Goal: Obtain resource: Download file/media

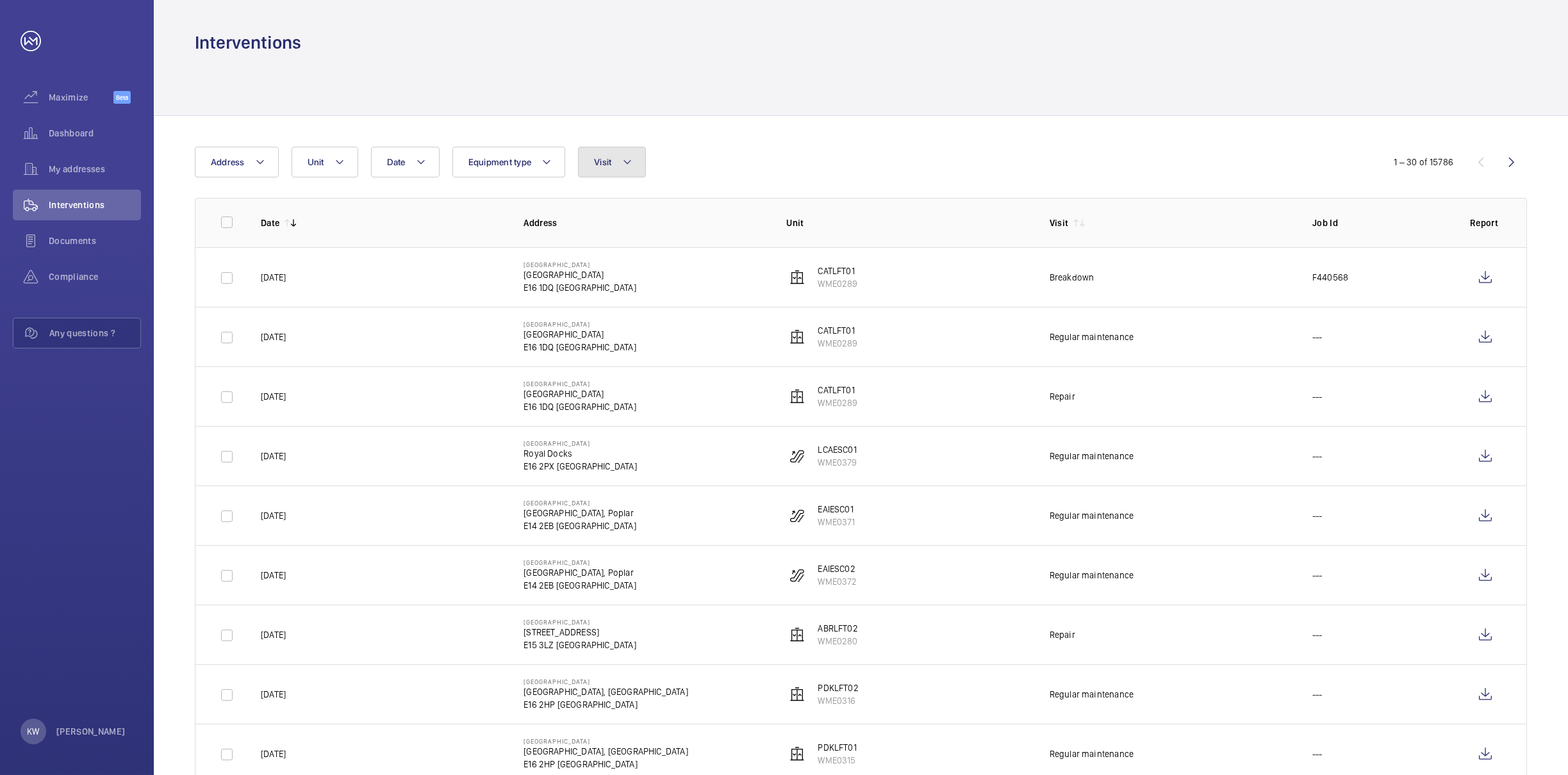
click at [640, 174] on button "Visit" at bounding box center [611, 162] width 68 height 31
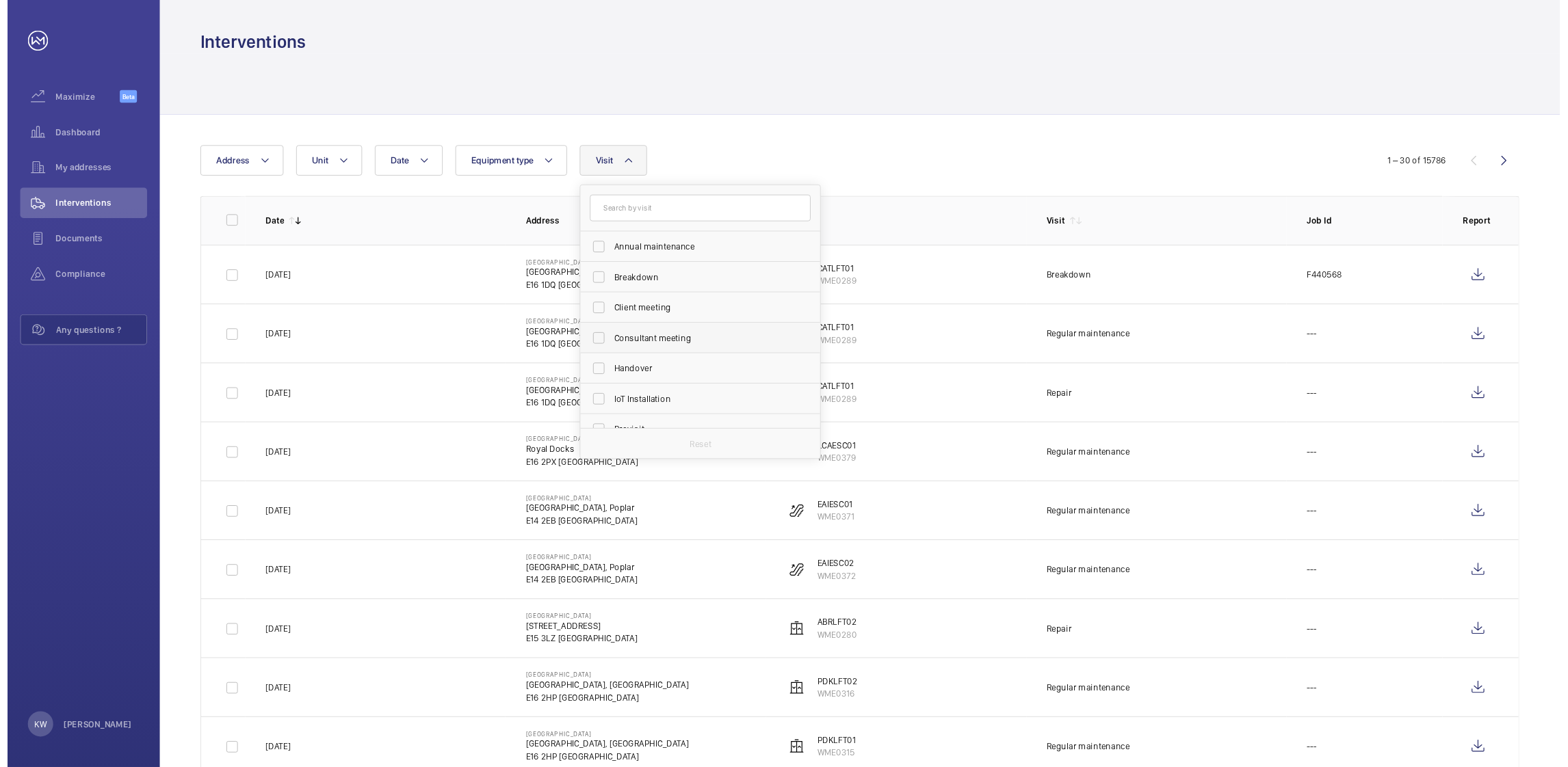
scroll to position [102, 0]
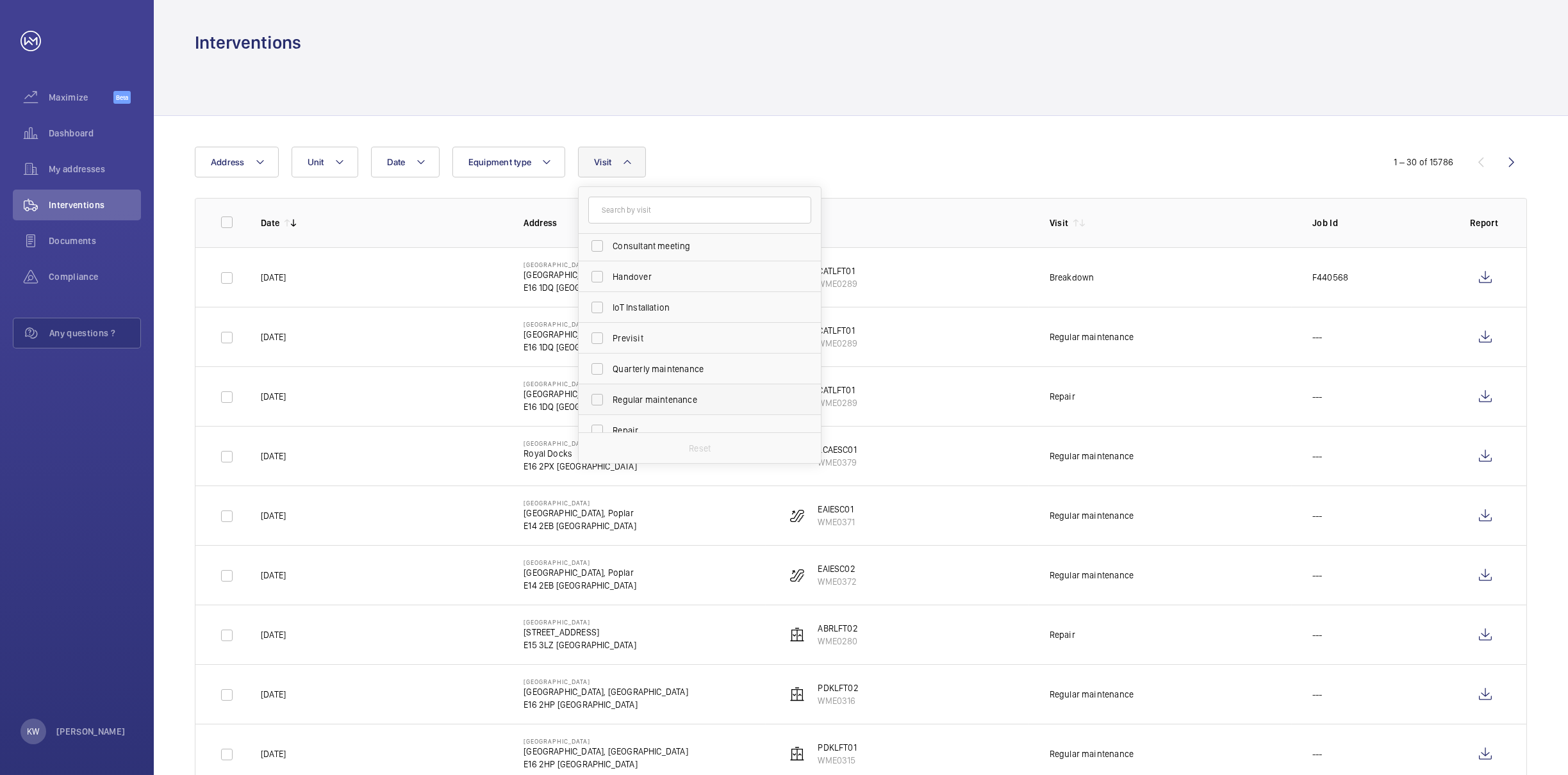
click at [633, 398] on span "Regular maintenance" at bounding box center [700, 400] width 176 height 13
click at [610, 398] on input "Regular maintenance" at bounding box center [597, 399] width 25 height 25
checkbox input "true"
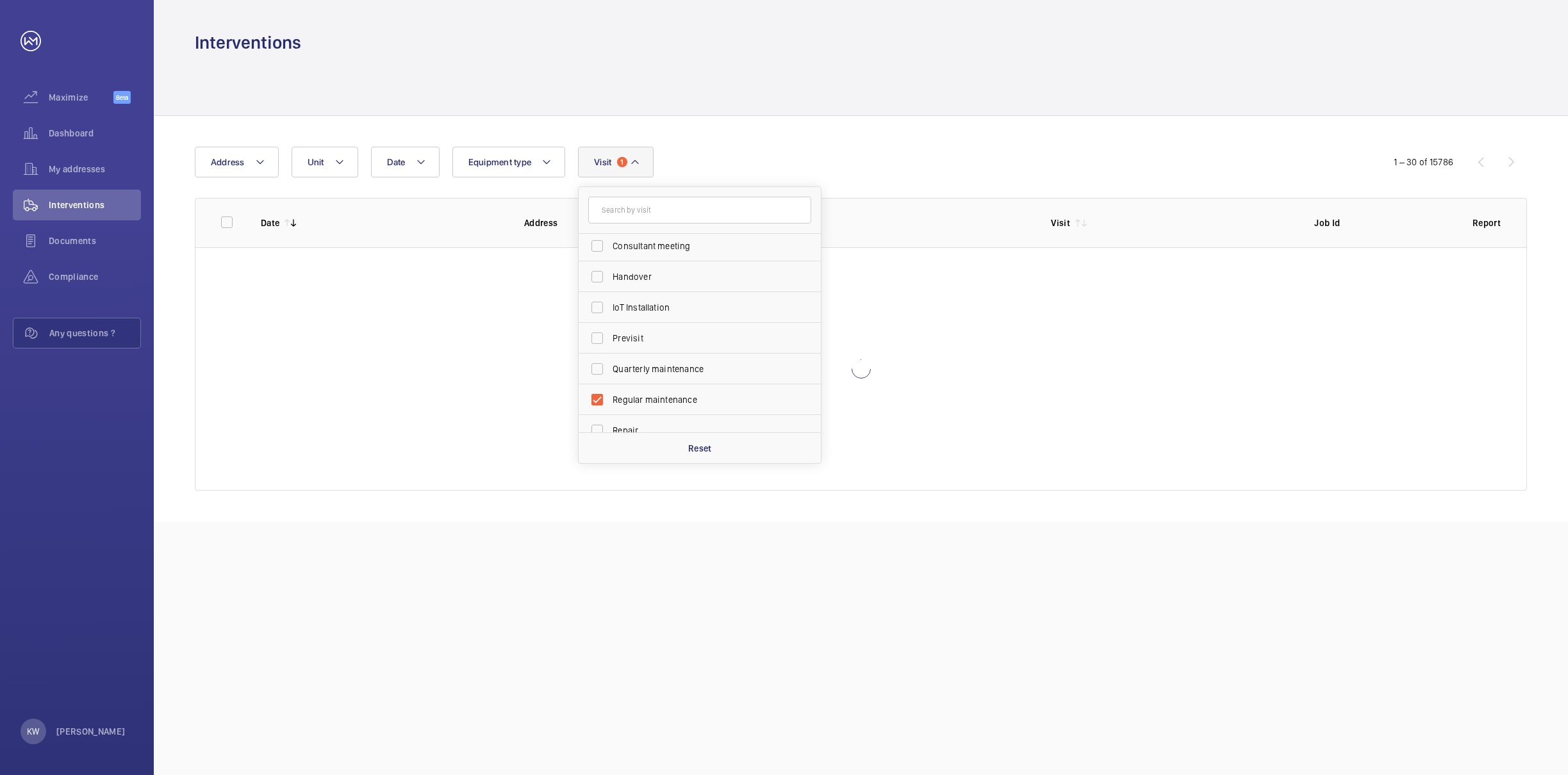
click at [884, 138] on div "Date Address Unit Equipment type Visit 1 Annual maintenance Breakdown Client me…" at bounding box center [861, 318] width 1414 height 405
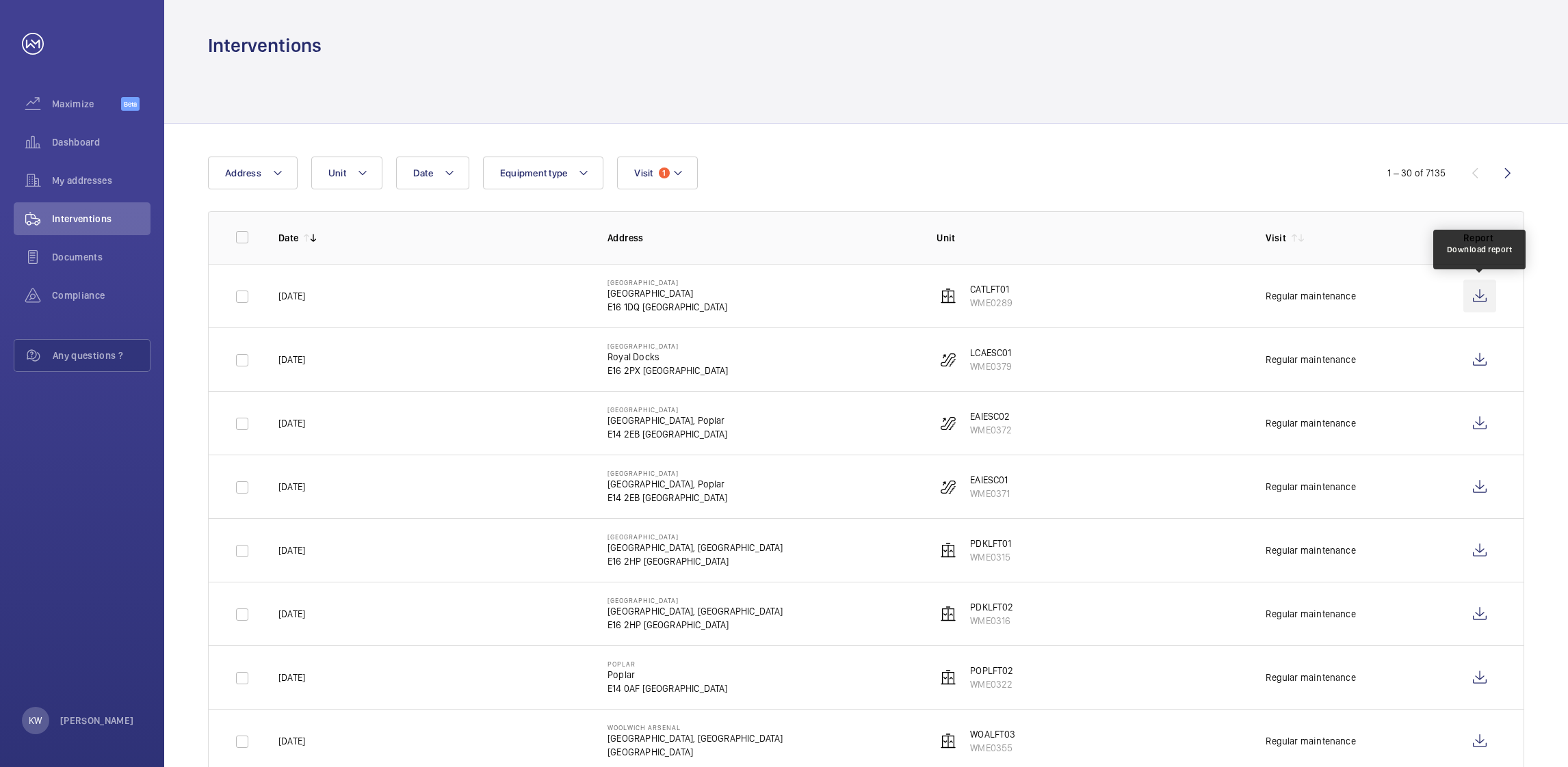
click at [1475, 307] on wm-front-icon-button at bounding box center [1479, 296] width 33 height 33
click at [1475, 358] on wm-front-icon-button at bounding box center [1479, 360] width 33 height 33
click at [1472, 425] on wm-front-icon-button at bounding box center [1479, 423] width 33 height 33
click at [1475, 489] on wm-front-icon-button at bounding box center [1479, 486] width 33 height 33
click at [664, 162] on button "Visit 1" at bounding box center [657, 173] width 80 height 33
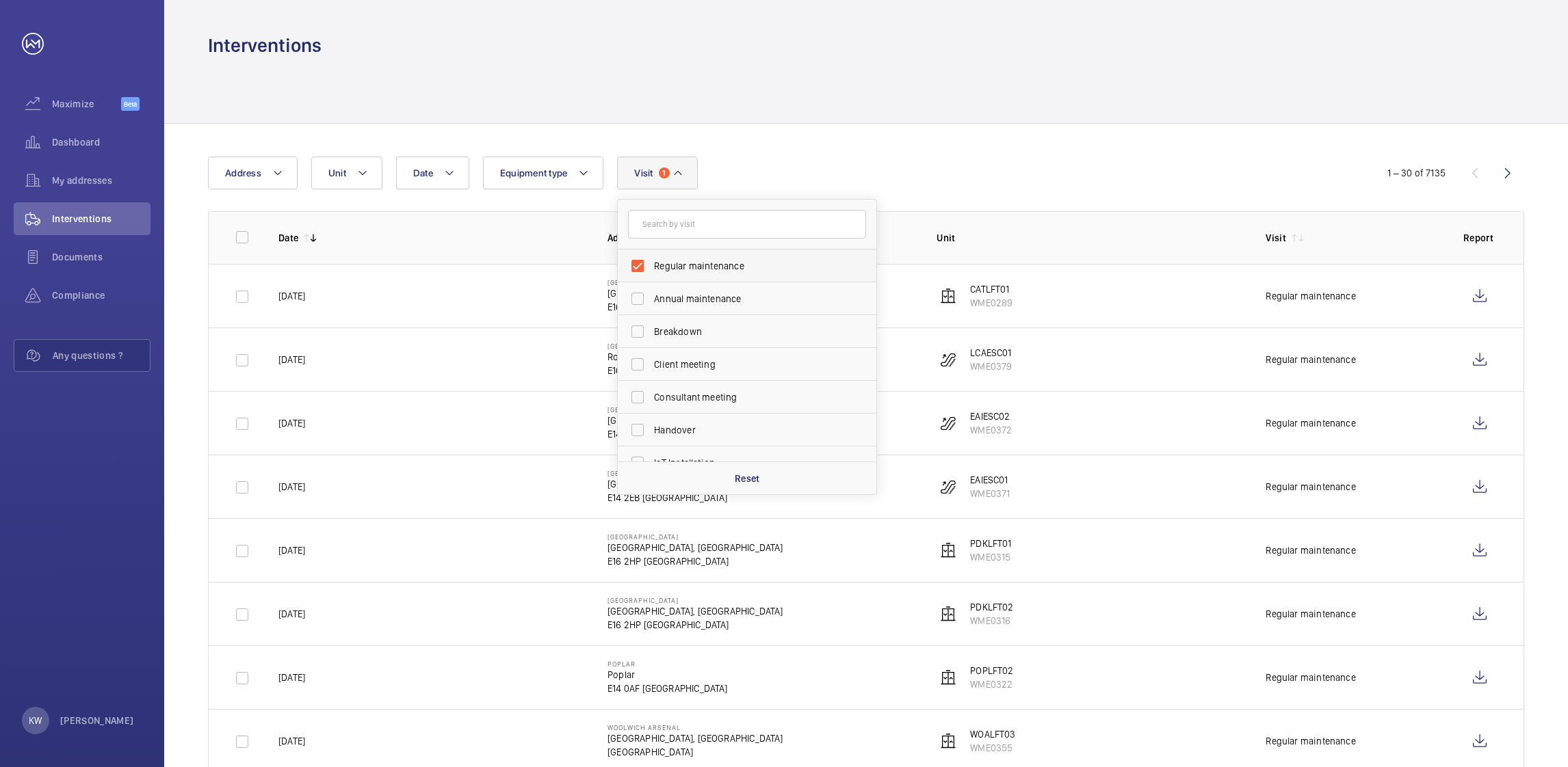
click at [658, 268] on span "Regular maintenance" at bounding box center [747, 266] width 188 height 14
click at [651, 268] on input "Regular maintenance" at bounding box center [637, 265] width 27 height 27
checkbox input "false"
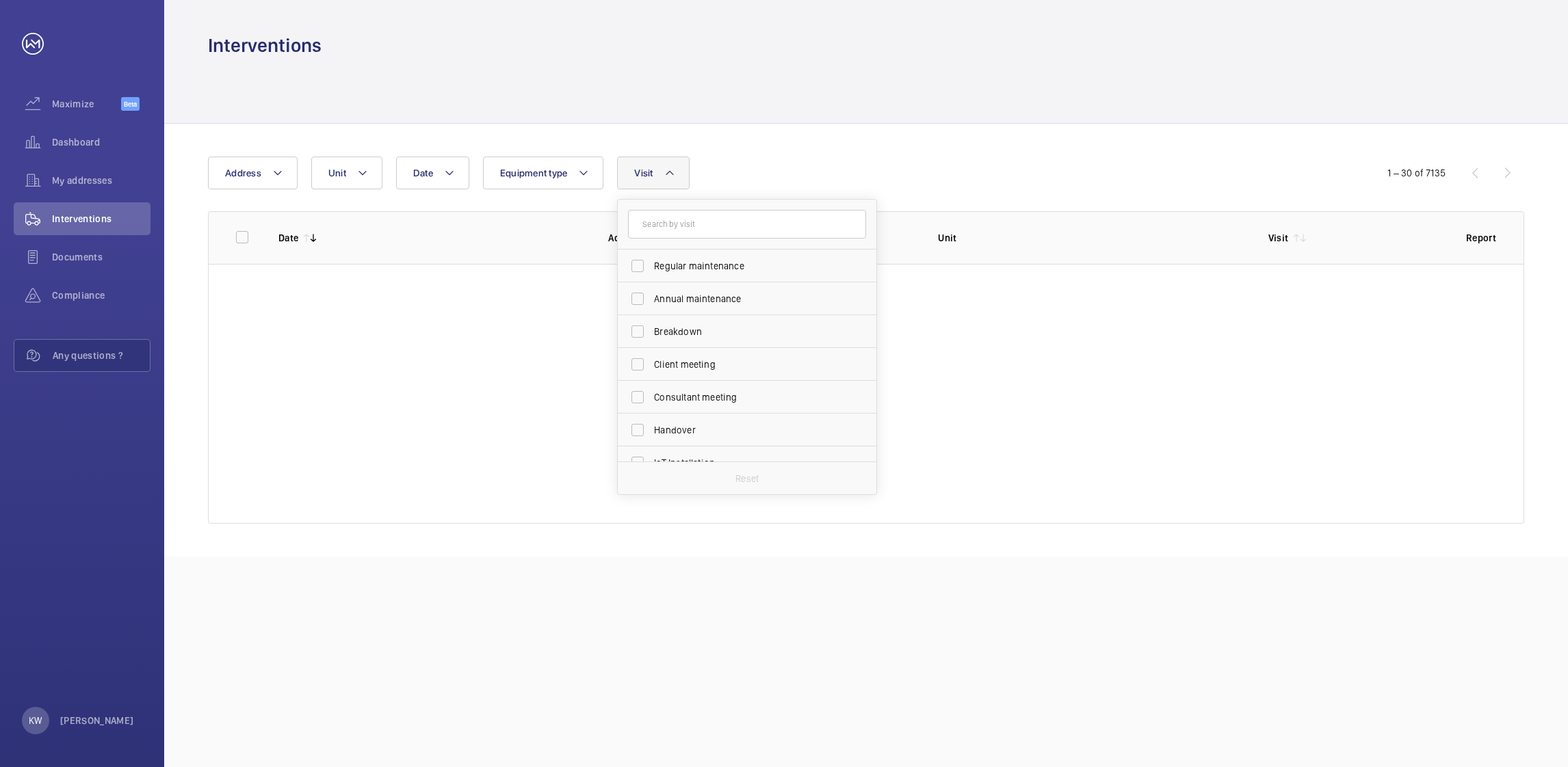
click at [855, 169] on div "Date Address Unit Equipment type Visit Regular maintenance Annual maintenance B…" at bounding box center [783, 173] width 1152 height 33
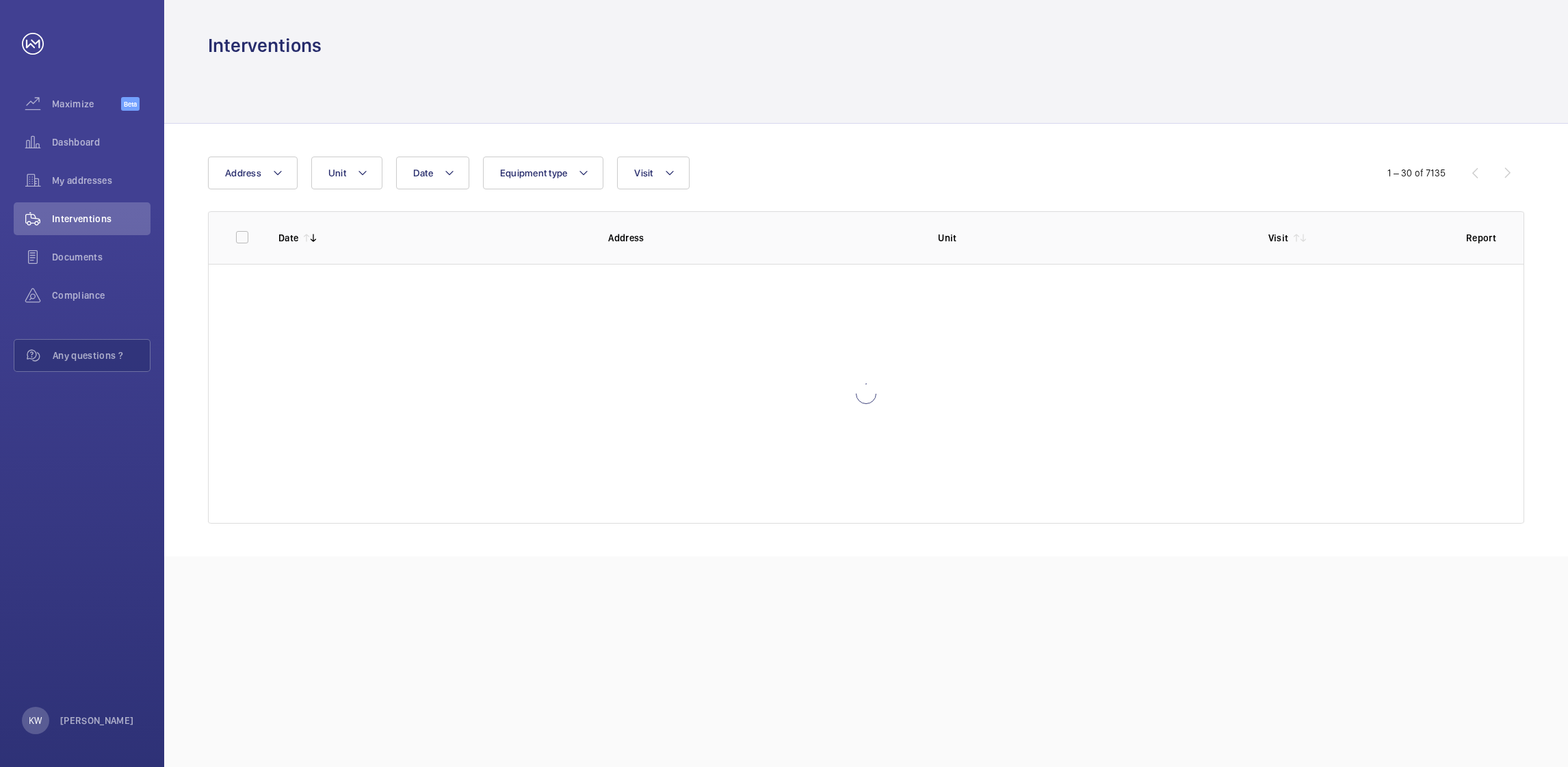
click at [855, 97] on div at bounding box center [866, 90] width 1316 height 65
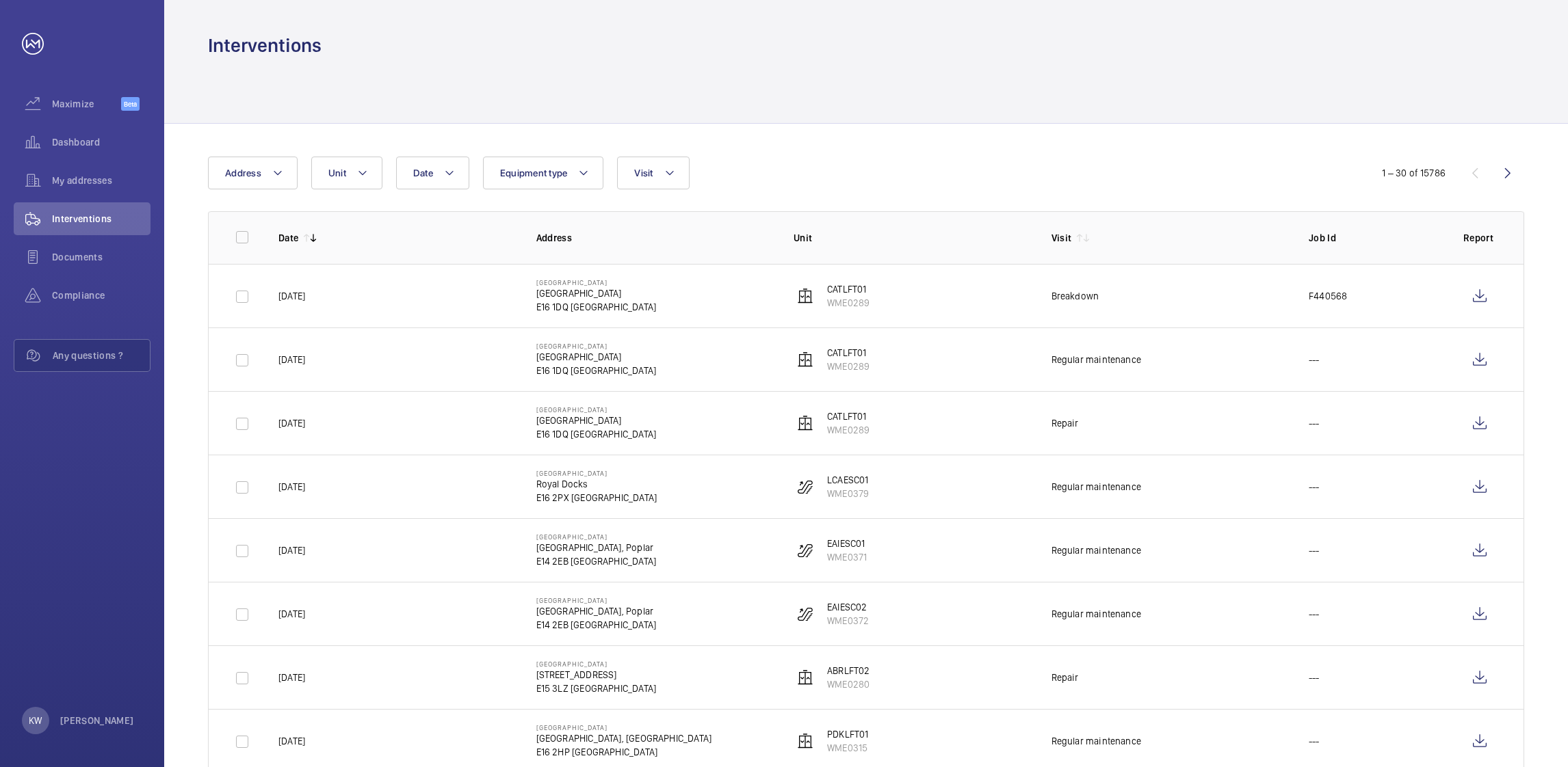
click at [847, 164] on div "Date Address Unit Equipment type Visit" at bounding box center [783, 173] width 1152 height 33
click at [840, 172] on div "Date Address Unit Equipment type Visit" at bounding box center [783, 173] width 1152 height 33
click at [848, 109] on div at bounding box center [866, 90] width 1316 height 65
click at [861, 188] on div "Date Address Unit Equipment type Visit" at bounding box center [783, 173] width 1152 height 33
click at [884, 88] on div at bounding box center [866, 90] width 1316 height 65
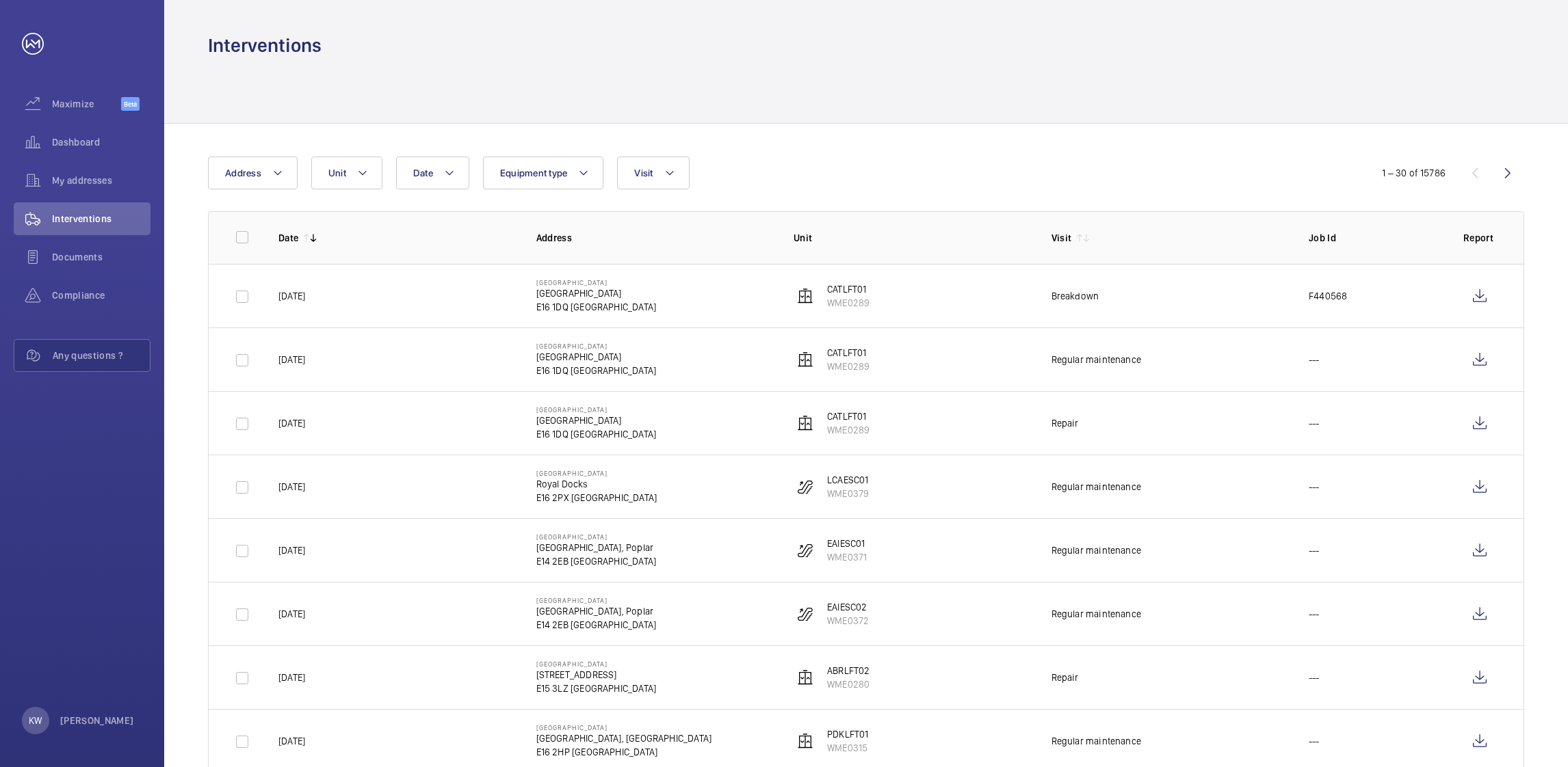
drag, startPoint x: 889, startPoint y: 159, endPoint x: 891, endPoint y: 151, distance: 8.2
click at [890, 161] on div "Date Address Unit Equipment type Visit" at bounding box center [783, 173] width 1152 height 33
click at [897, 75] on div at bounding box center [866, 90] width 1316 height 65
click at [907, 74] on div at bounding box center [866, 90] width 1316 height 65
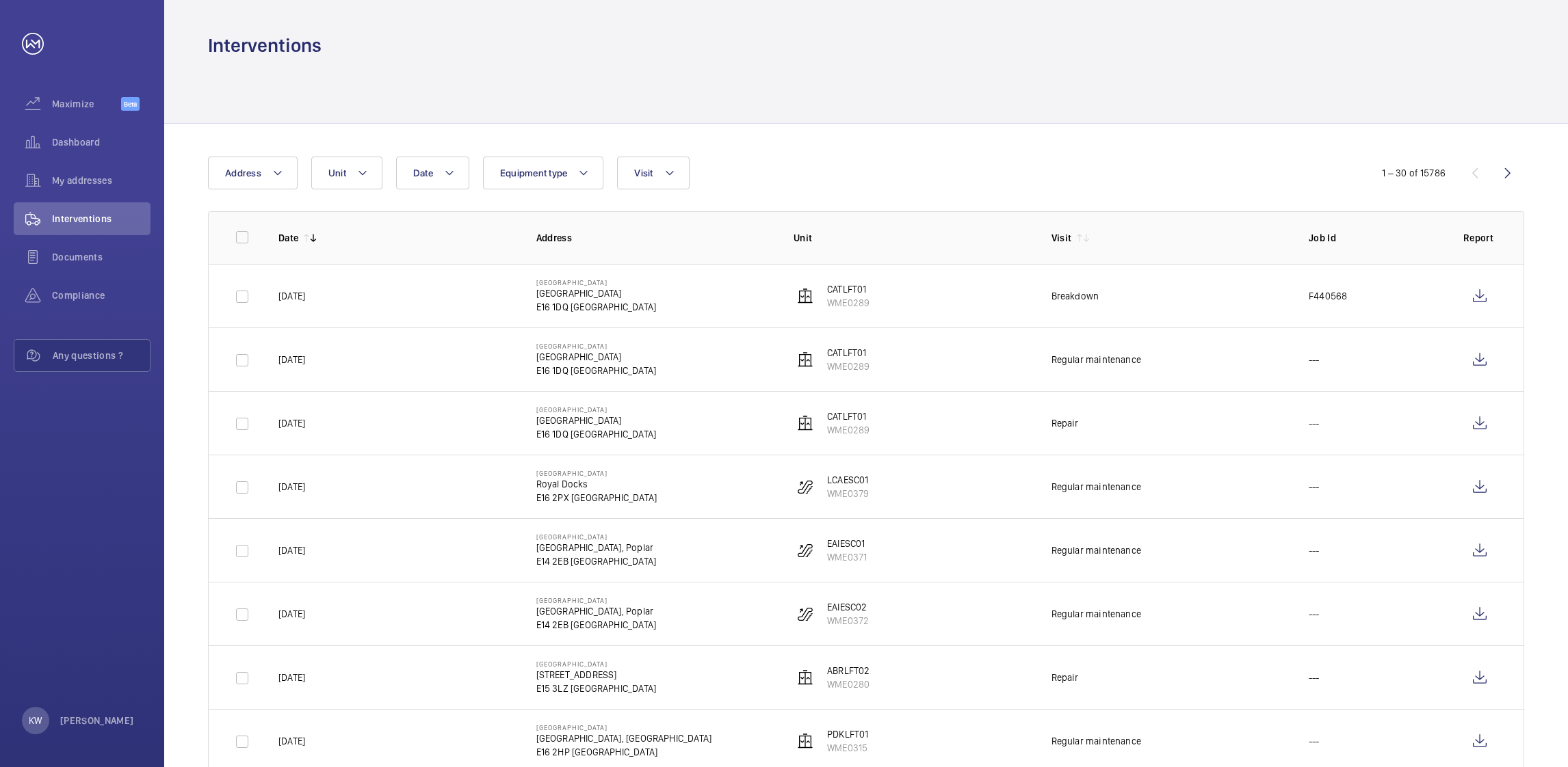
click at [916, 159] on div "Date Address Unit Equipment type Visit" at bounding box center [783, 173] width 1152 height 33
click at [916, 104] on div at bounding box center [866, 90] width 1316 height 65
drag, startPoint x: 933, startPoint y: 109, endPoint x: 942, endPoint y: 108, distance: 9.1
click at [933, 108] on div at bounding box center [866, 90] width 1316 height 65
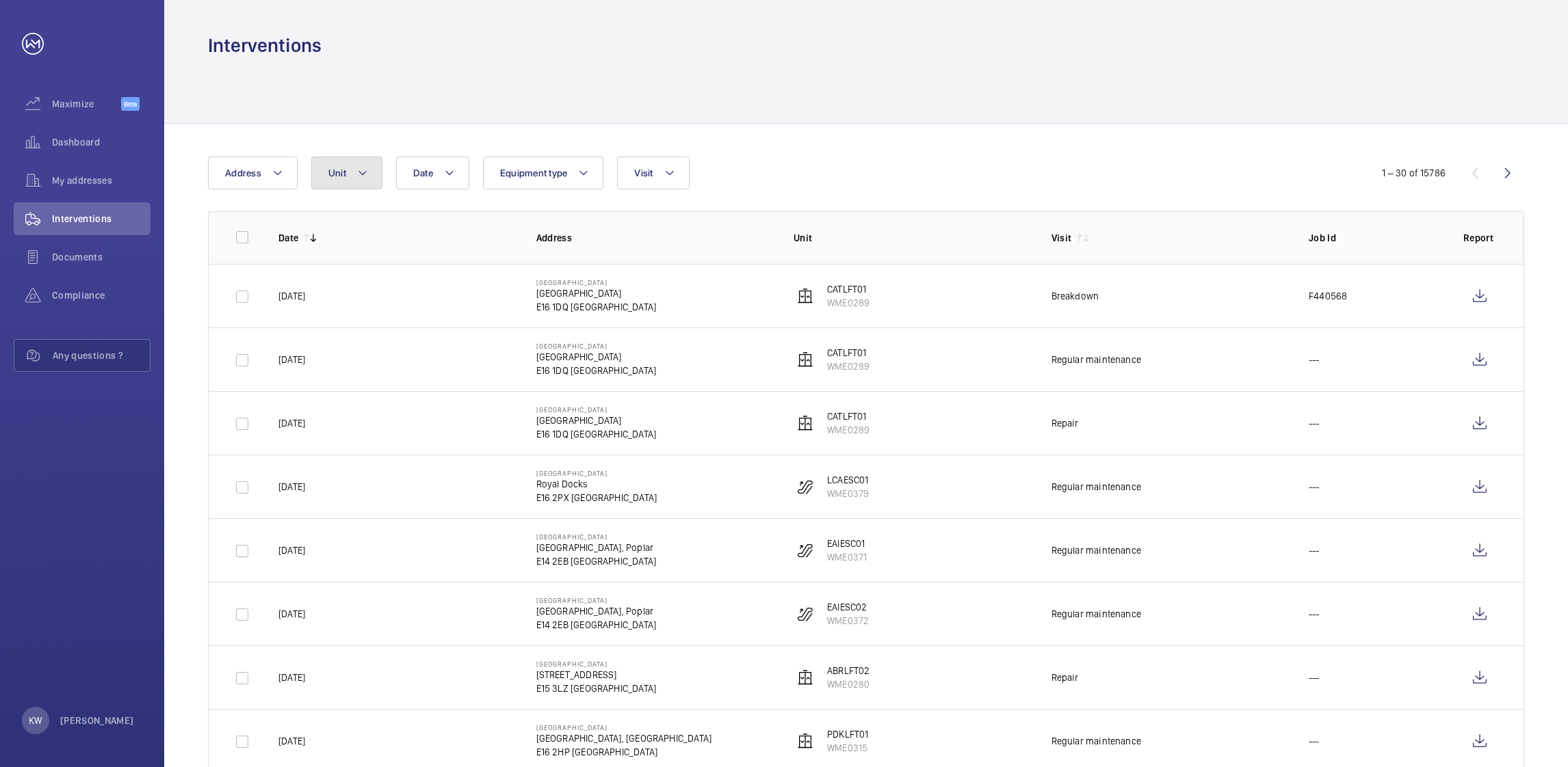
click at [343, 179] on button "Unit" at bounding box center [347, 173] width 71 height 33
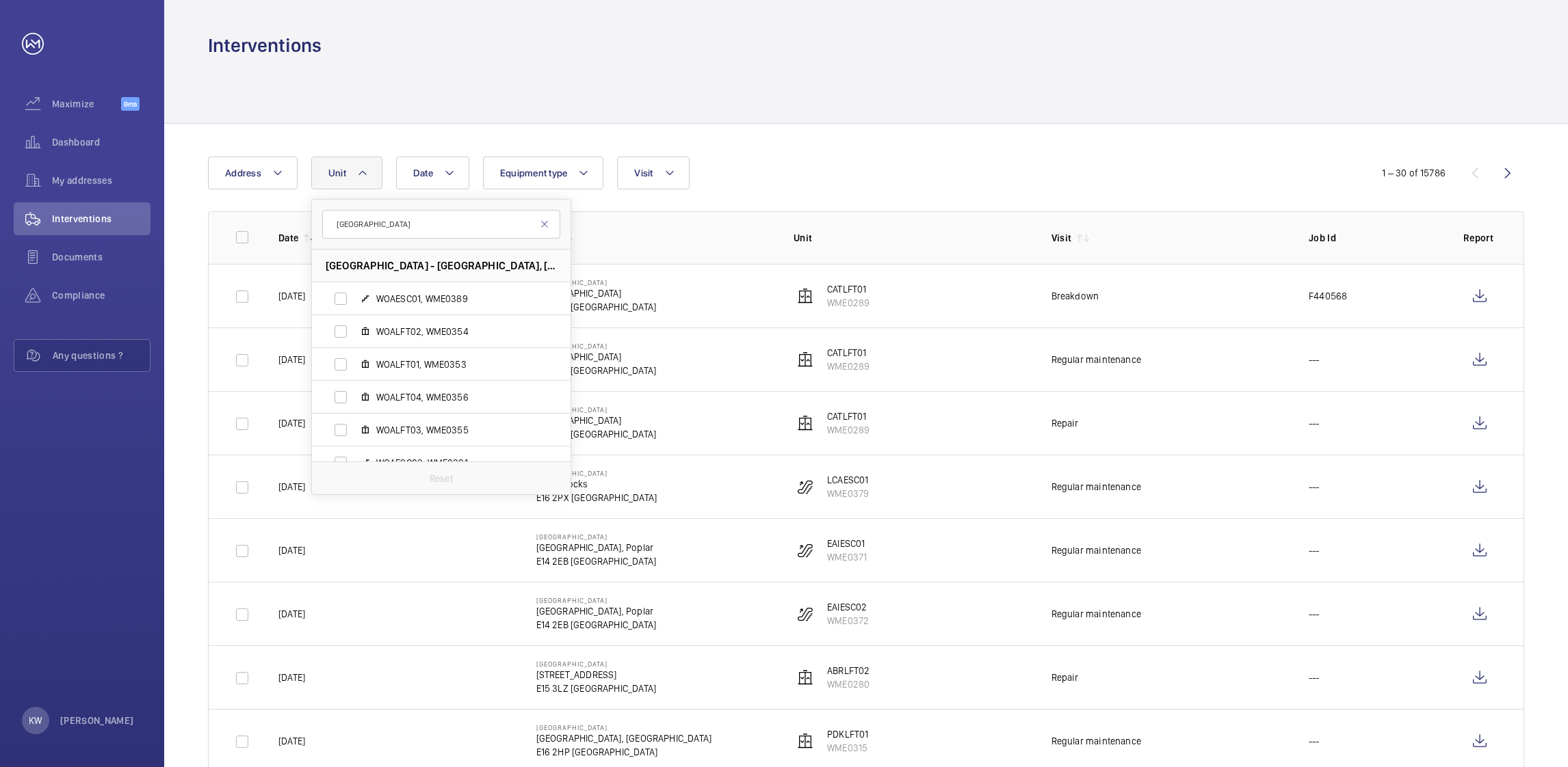
type input "[GEOGRAPHIC_DATA]"
click at [346, 388] on input "WOALFT04, WME0356" at bounding box center [340, 396] width 27 height 27
checkbox input "true"
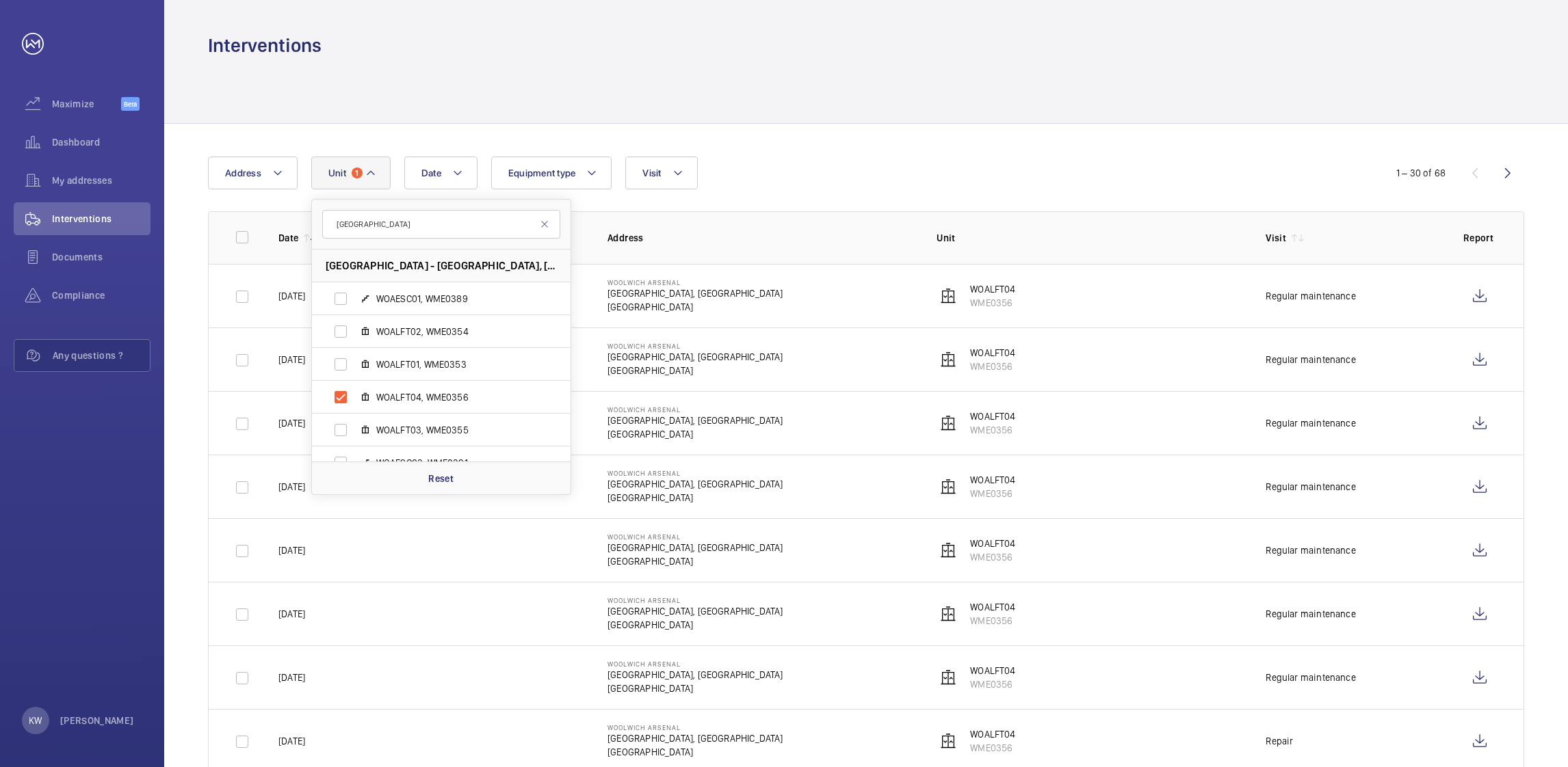
click at [821, 167] on div "Date Address [STREET_ADDRESS] WOAESC01, WME0389 WOALFT02, WME0354 WOALFT01, WME…" at bounding box center [783, 173] width 1152 height 33
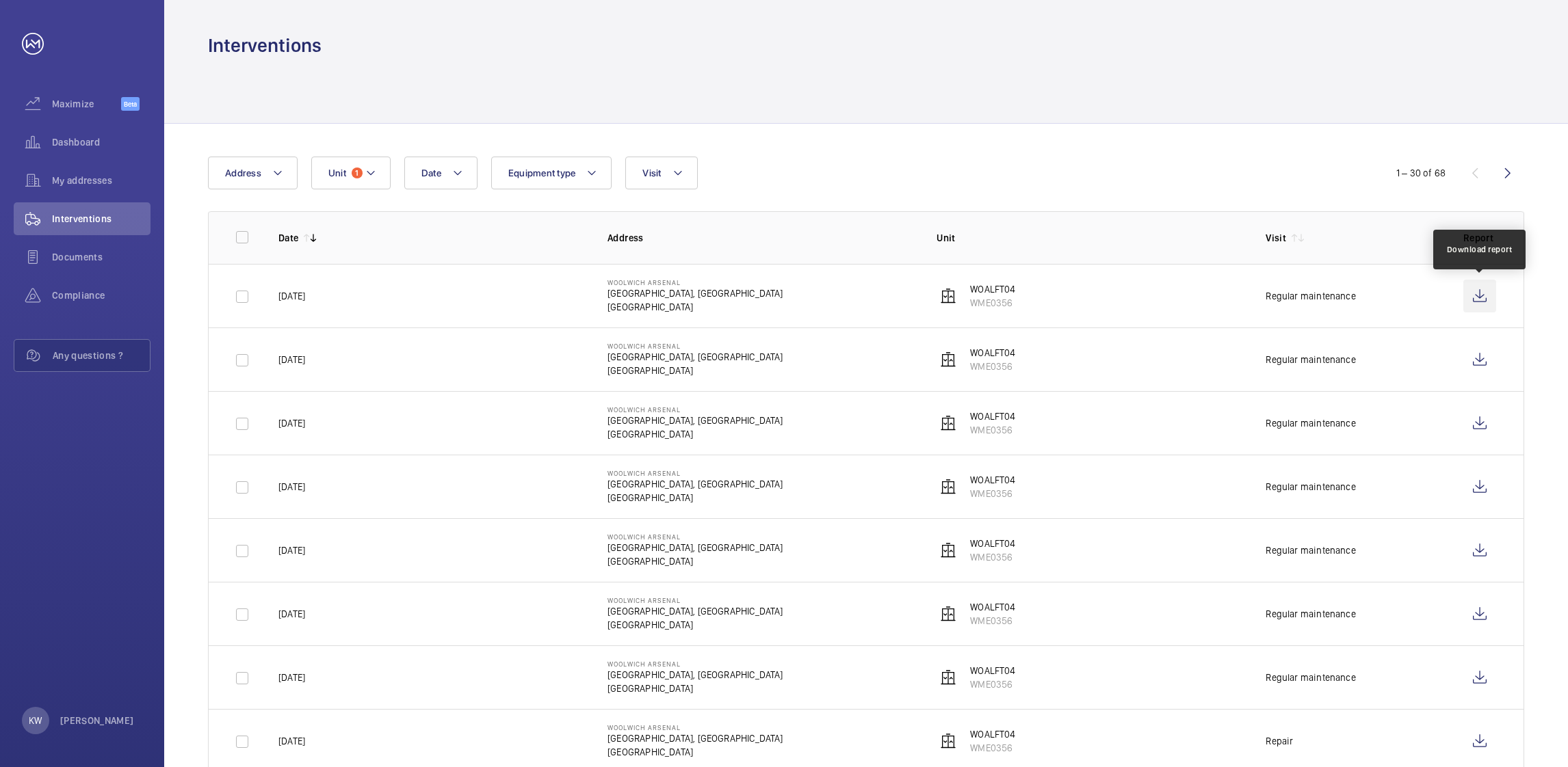
click at [1476, 294] on wm-front-icon-button at bounding box center [1479, 296] width 33 height 33
click at [339, 182] on button "Unit 1" at bounding box center [350, 173] width 79 height 33
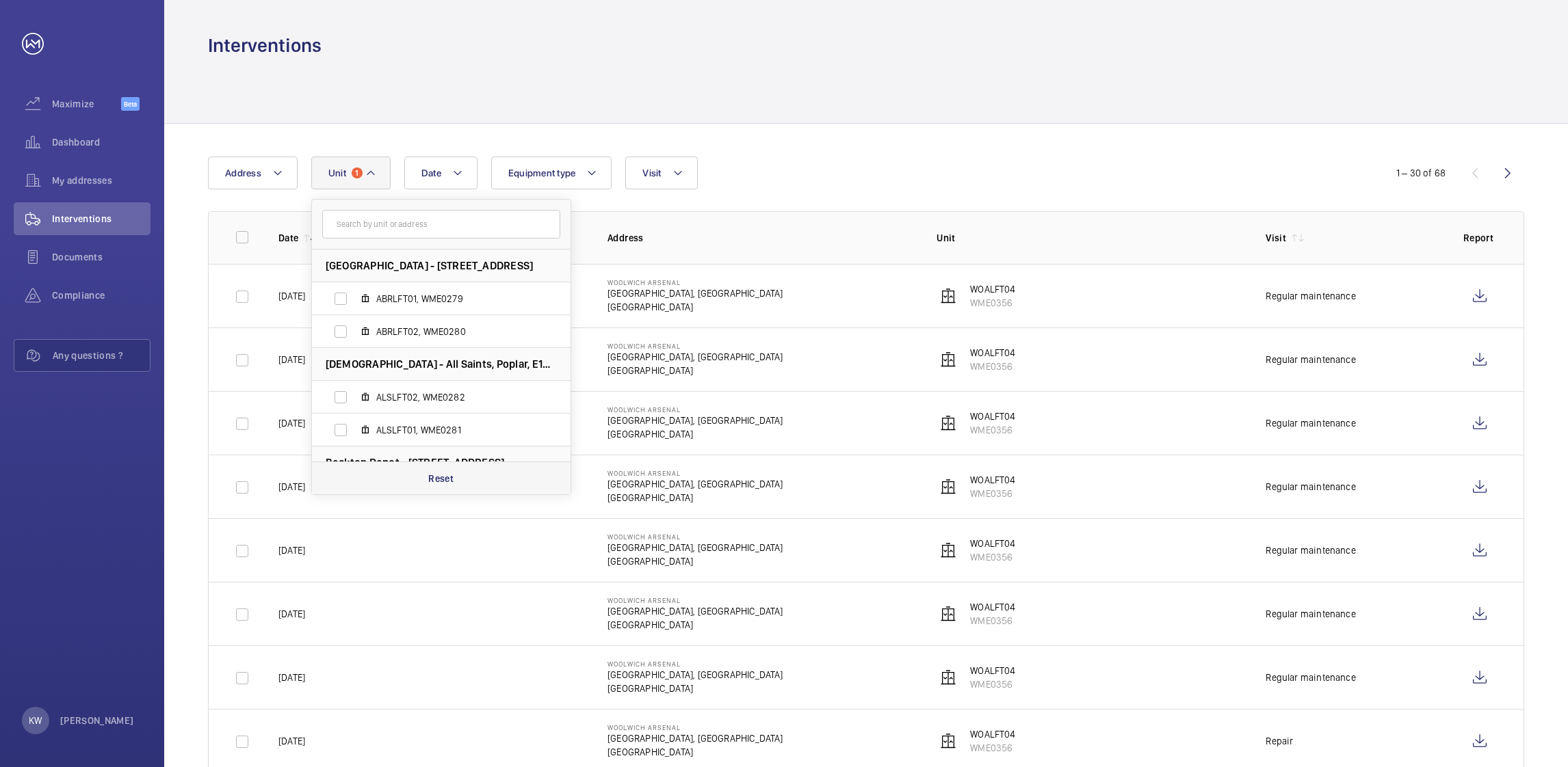
click at [435, 476] on p "Reset" at bounding box center [441, 479] width 25 height 14
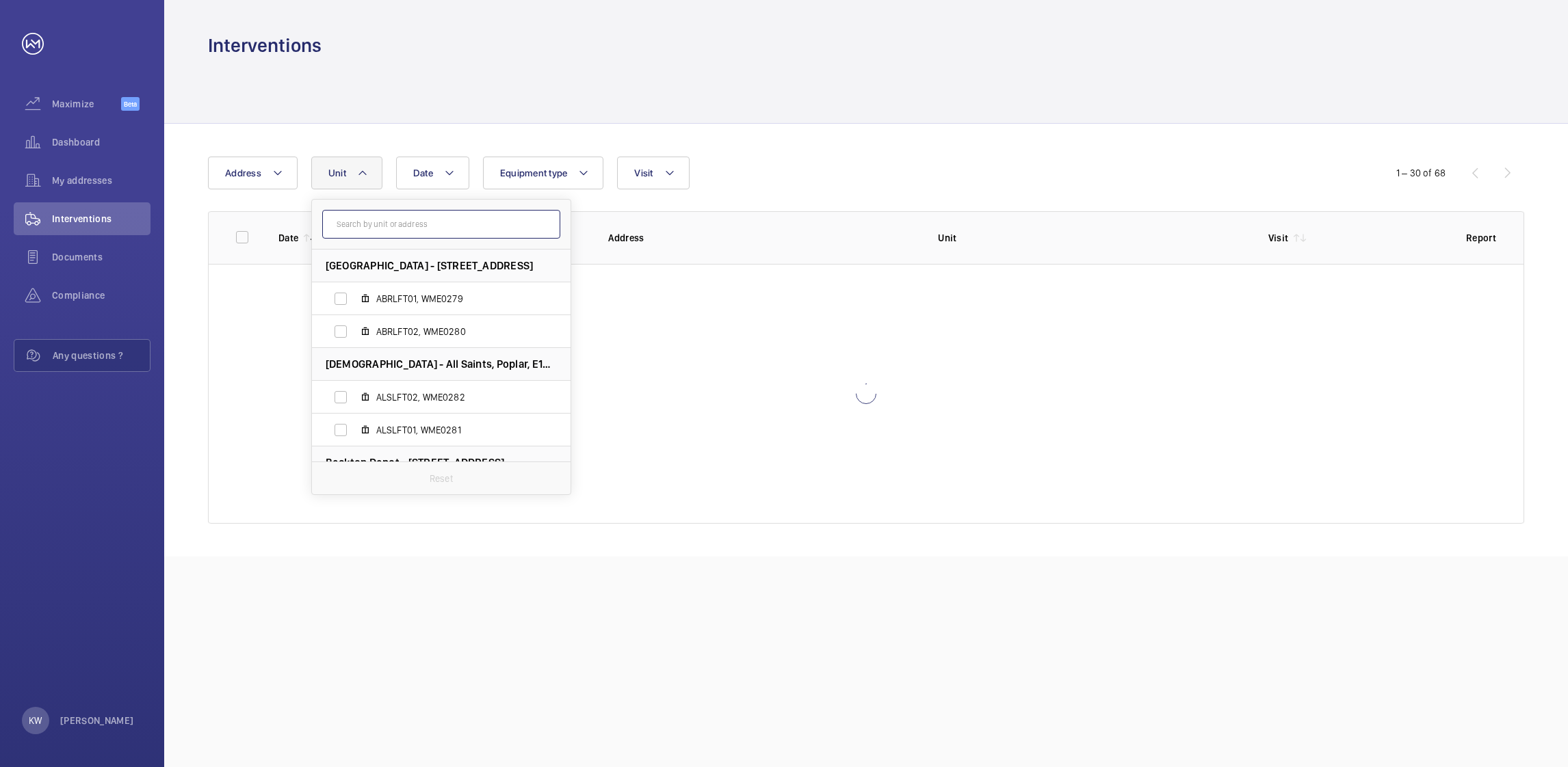
click at [411, 233] on input "text" at bounding box center [442, 224] width 238 height 29
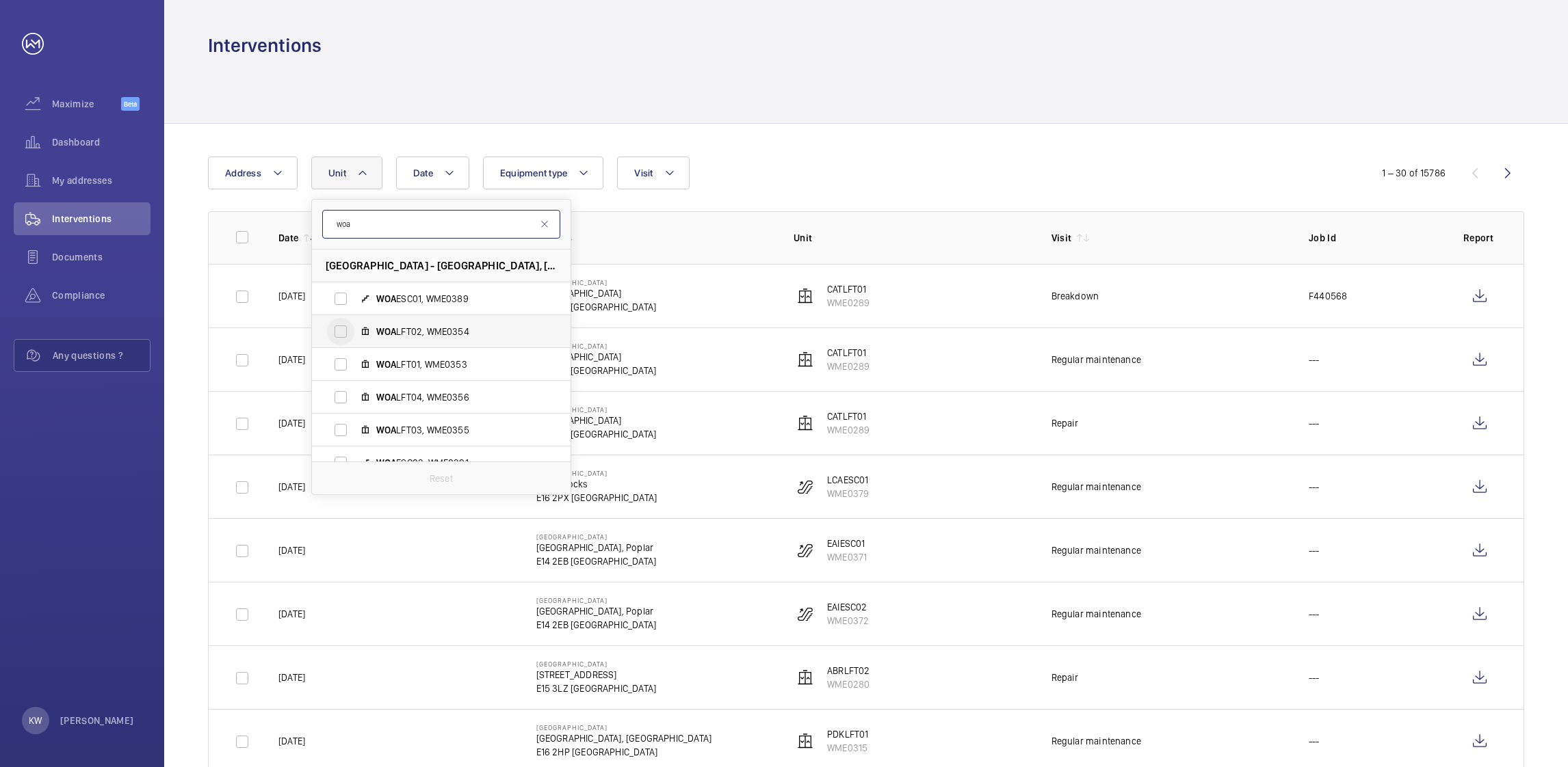
type input "woa"
click at [339, 332] on input "WOA LFT02, WME0354" at bounding box center [340, 331] width 27 height 27
checkbox input "true"
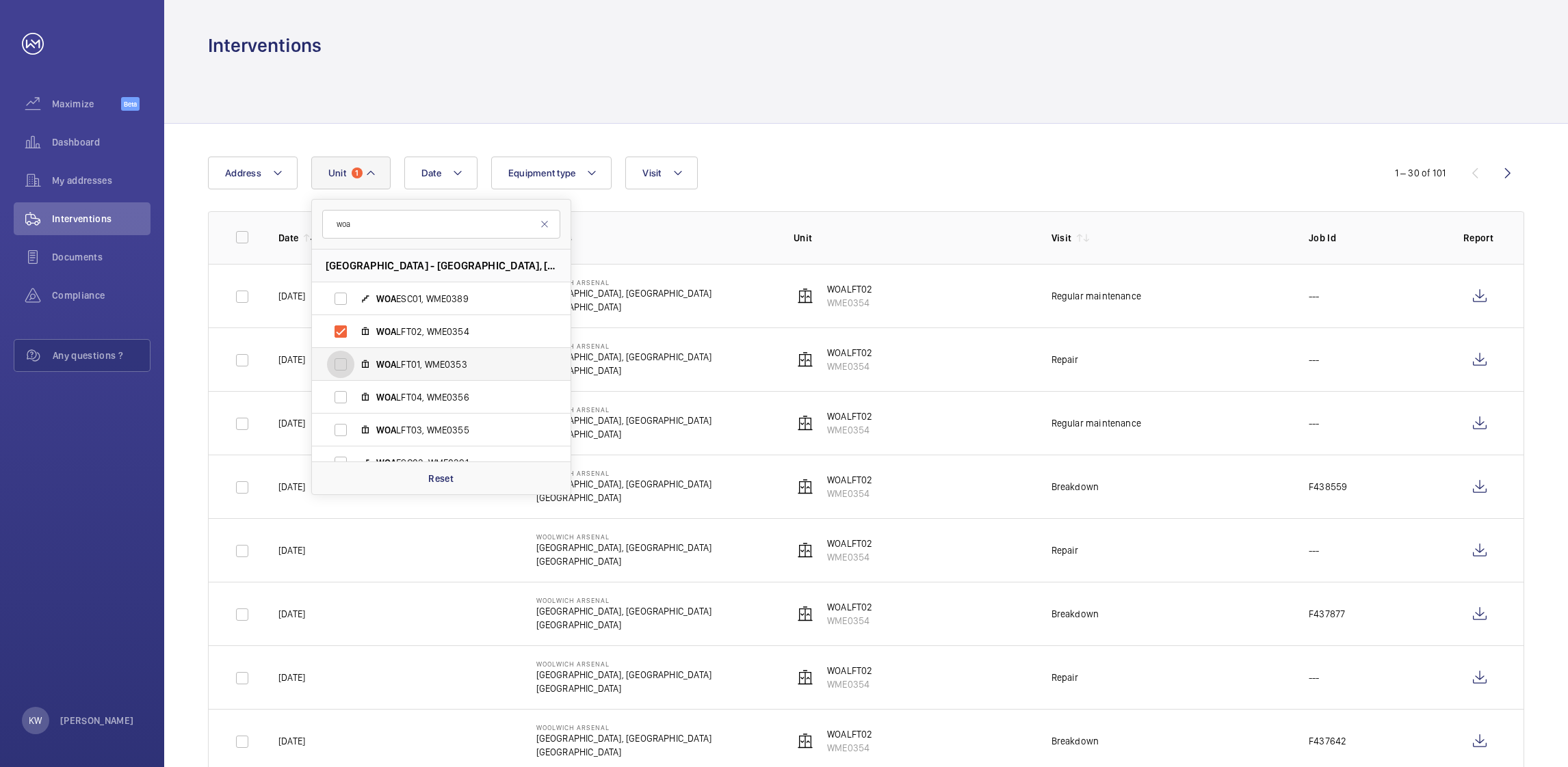
click at [342, 360] on input "WOA LFT01, WME0353" at bounding box center [340, 364] width 27 height 27
checkbox input "true"
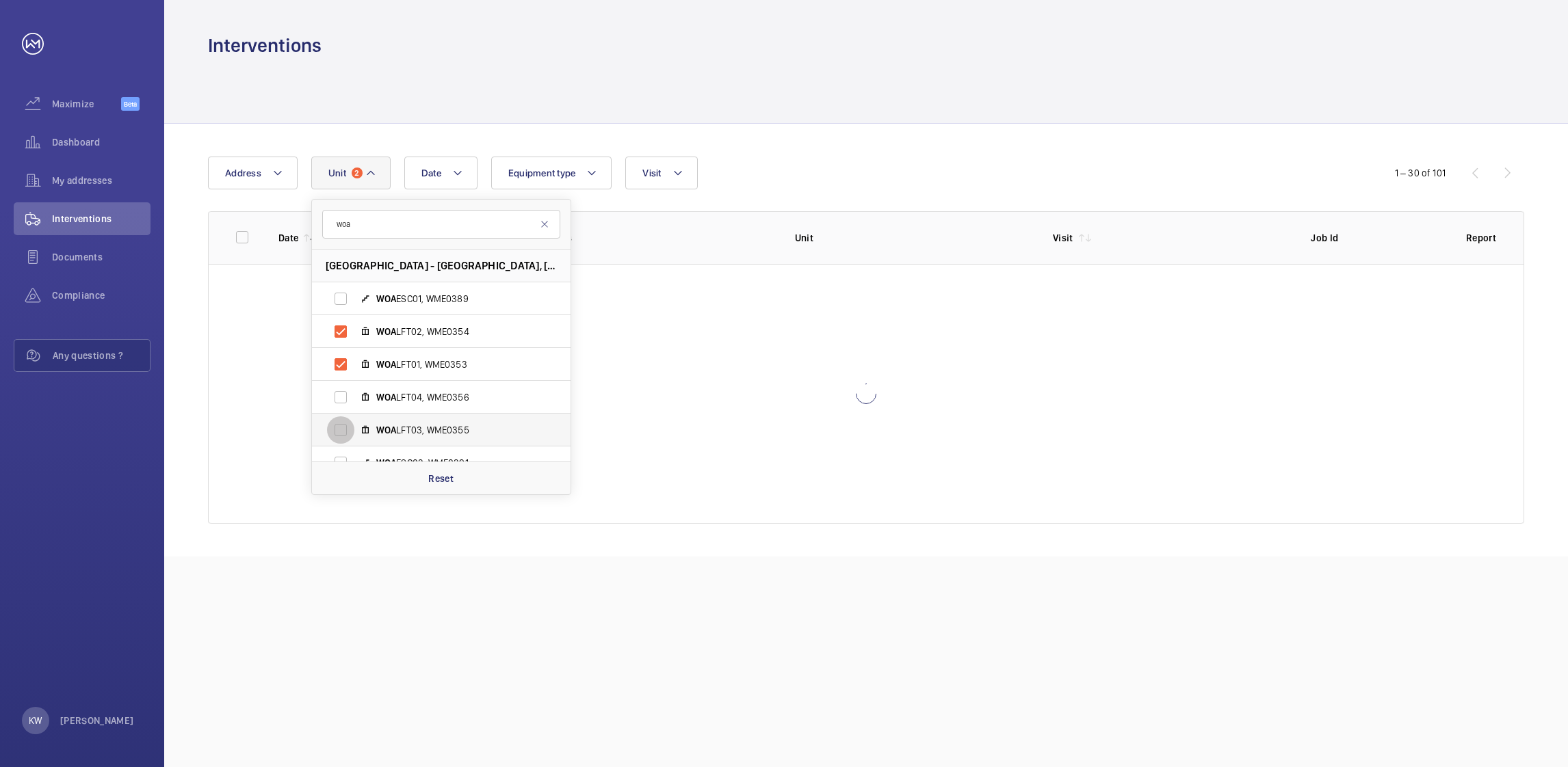
click at [340, 423] on input "WOA LFT03, WME0355" at bounding box center [340, 429] width 27 height 27
checkbox input "true"
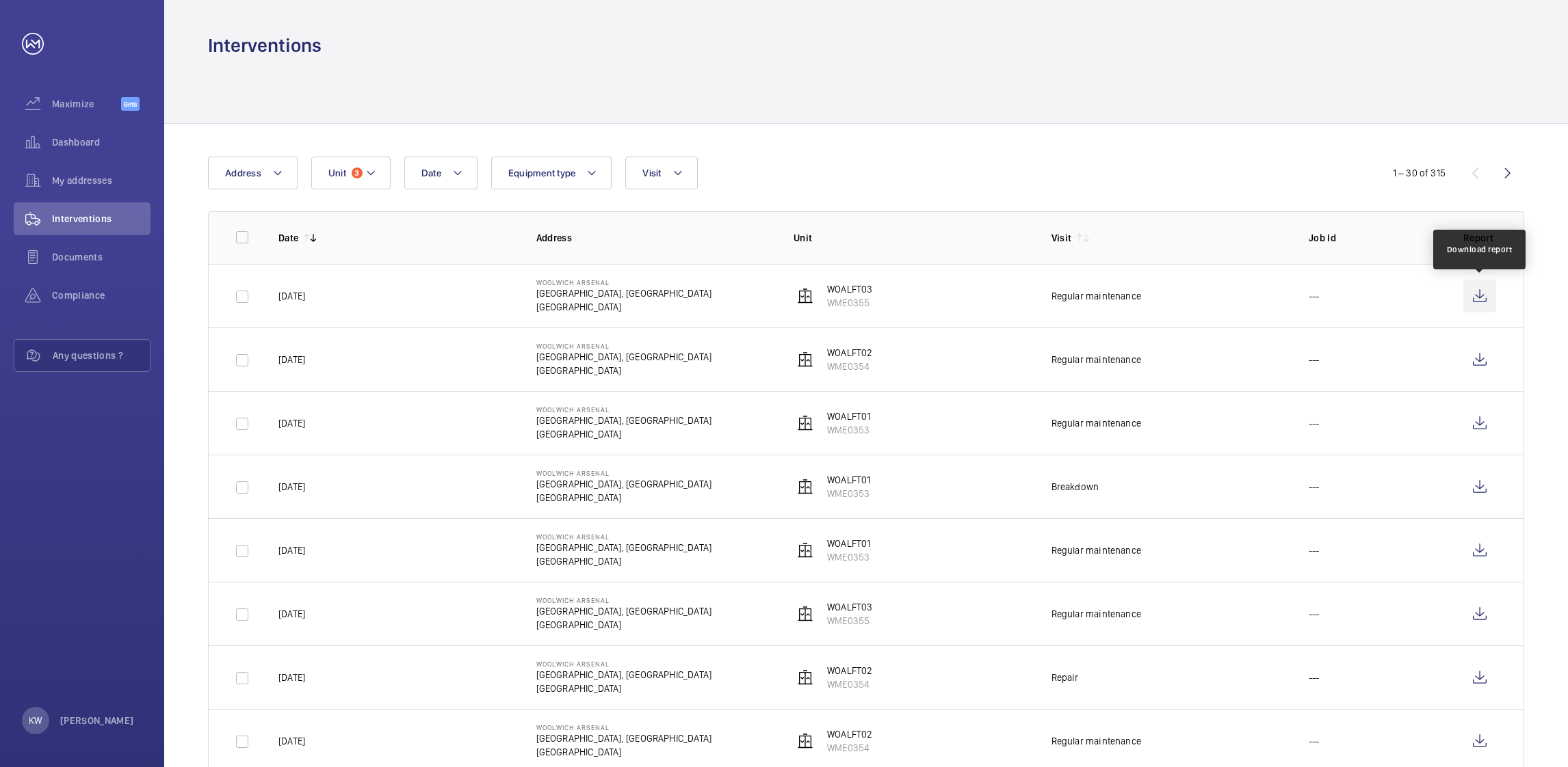
click at [1483, 299] on wm-front-icon-button at bounding box center [1479, 296] width 33 height 33
click at [1470, 364] on wm-front-icon-button at bounding box center [1479, 360] width 33 height 33
click at [1472, 422] on wm-front-icon-button at bounding box center [1479, 423] width 33 height 33
click at [1476, 489] on wm-front-icon-button at bounding box center [1479, 486] width 33 height 33
